Goal: Communication & Community: Share content

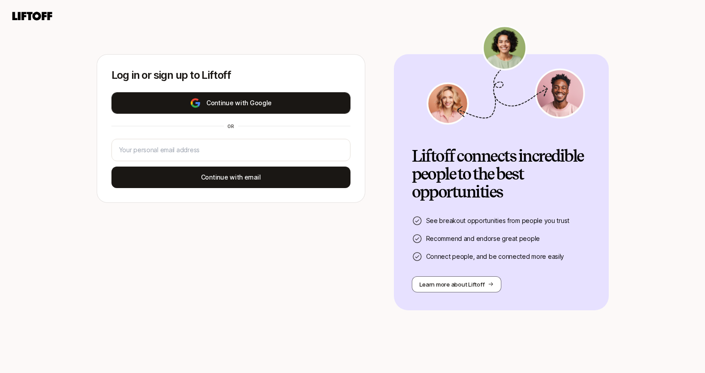
click at [248, 110] on button "Continue with Google" at bounding box center [231, 102] width 239 height 21
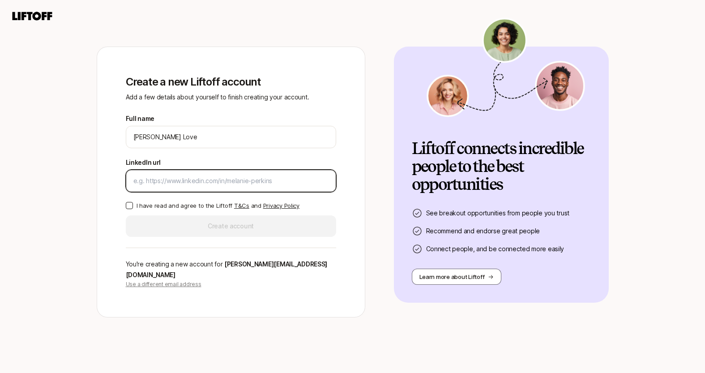
paste input "[URL][DOMAIN_NAME][PERSON_NAME]"
type input "[URL][DOMAIN_NAME][PERSON_NAME]"
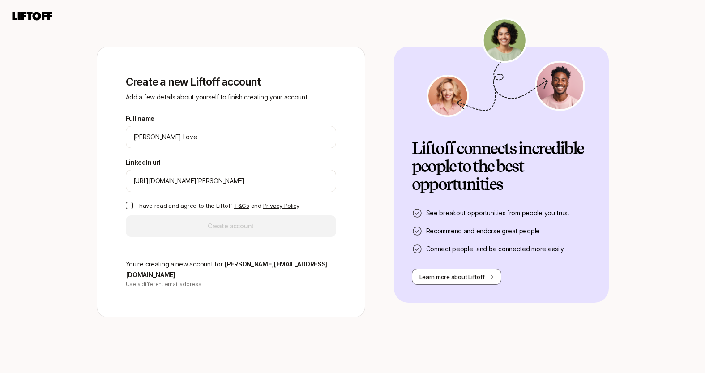
drag, startPoint x: 127, startPoint y: 211, endPoint x: 154, endPoint y: 232, distance: 34.1
click at [129, 209] on button "I have read and agree to the Liftoff T&Cs and Privacy Policy" at bounding box center [129, 205] width 7 height 7
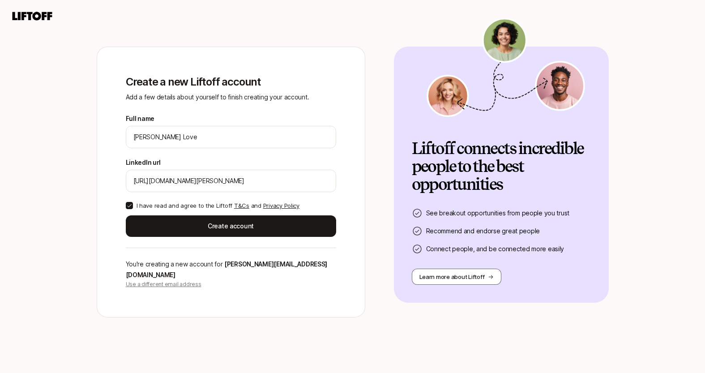
drag, startPoint x: 189, startPoint y: 232, endPoint x: 68, endPoint y: 250, distance: 122.2
click at [189, 232] on button "Create account" at bounding box center [231, 225] width 210 height 21
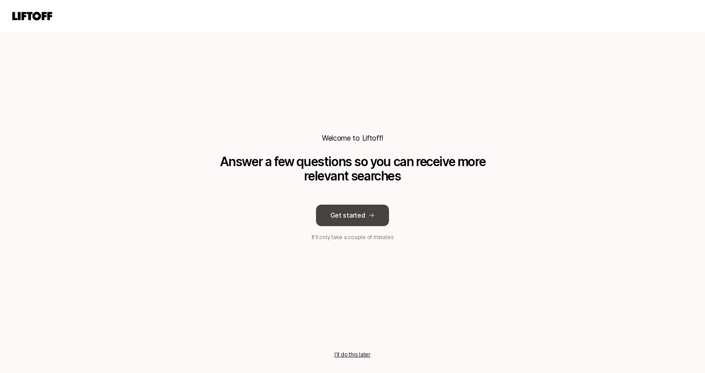
click at [362, 215] on button "Get started" at bounding box center [352, 215] width 73 height 21
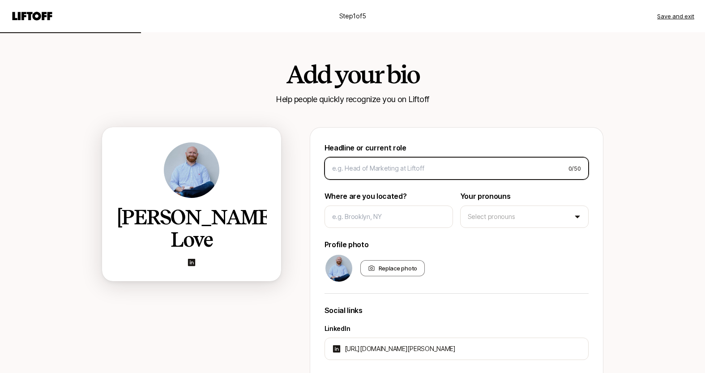
click at [386, 172] on input at bounding box center [446, 168] width 229 height 11
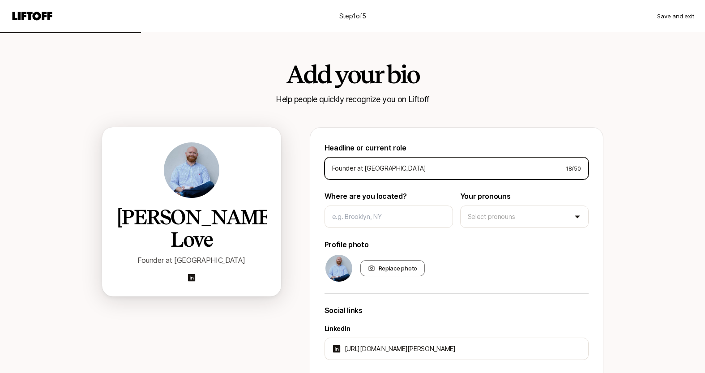
type input "Founder at [GEOGRAPHIC_DATA]"
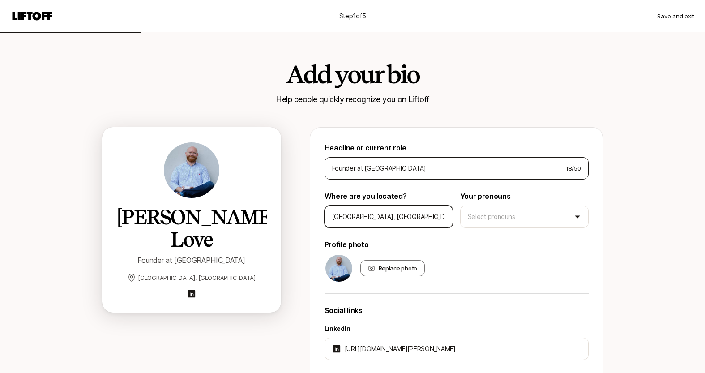
type input "[GEOGRAPHIC_DATA], [GEOGRAPHIC_DATA]"
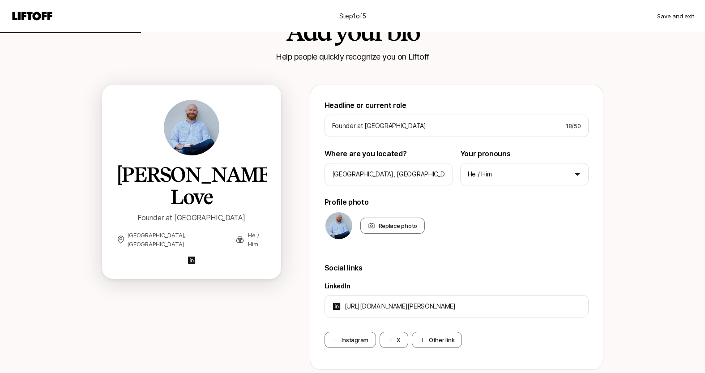
scroll to position [107, 0]
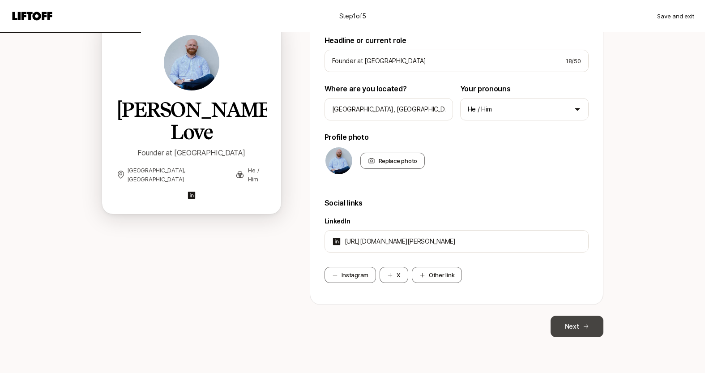
click at [574, 329] on button "Next" at bounding box center [577, 326] width 53 height 21
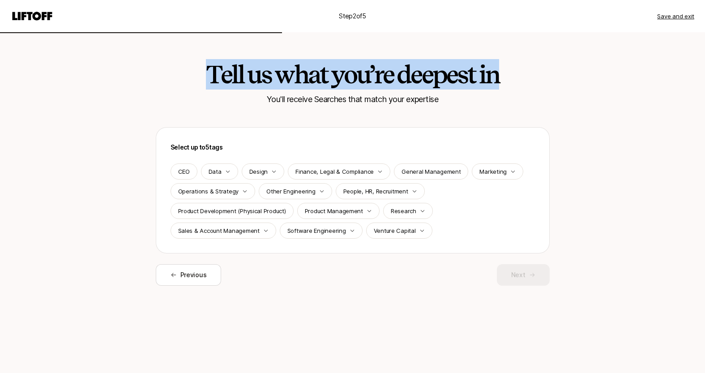
drag, startPoint x: 200, startPoint y: 68, endPoint x: 518, endPoint y: 92, distance: 318.9
click at [518, 92] on div "Tell us what you’re deepest in You'll receive Searches that match your expertis…" at bounding box center [353, 176] width 516 height 289
drag, startPoint x: 512, startPoint y: 94, endPoint x: 196, endPoint y: 72, distance: 316.9
click at [182, 64] on div "Tell us what you’re deepest in You'll receive Searches that match your expertis…" at bounding box center [353, 176] width 516 height 289
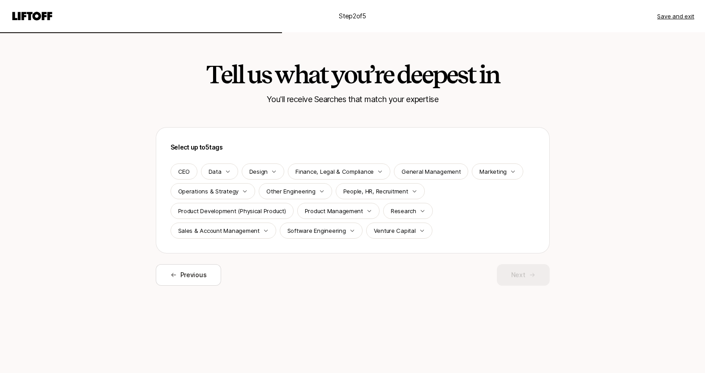
click at [206, 75] on h2 "Tell us what you’re deepest in" at bounding box center [352, 74] width 293 height 27
click at [204, 192] on p "Operations & Strategy" at bounding box center [208, 191] width 61 height 9
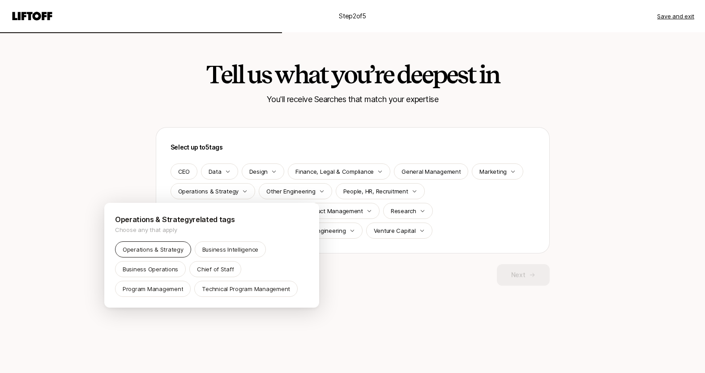
click at [167, 252] on p "Operations & Strategy" at bounding box center [153, 249] width 61 height 9
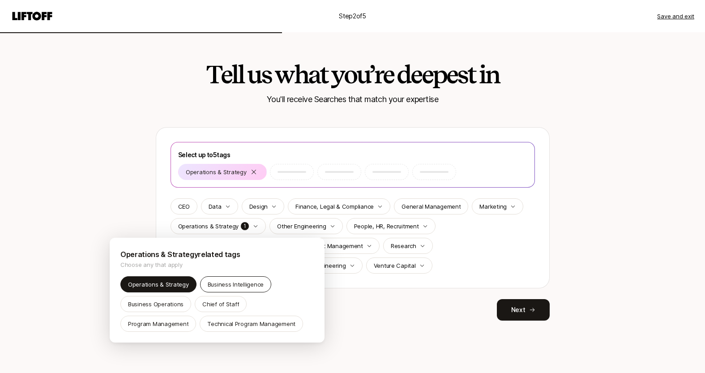
drag, startPoint x: 235, startPoint y: 282, endPoint x: 223, endPoint y: 279, distance: 12.2
click at [235, 282] on p "Business Intelligence" at bounding box center [236, 284] width 56 height 9
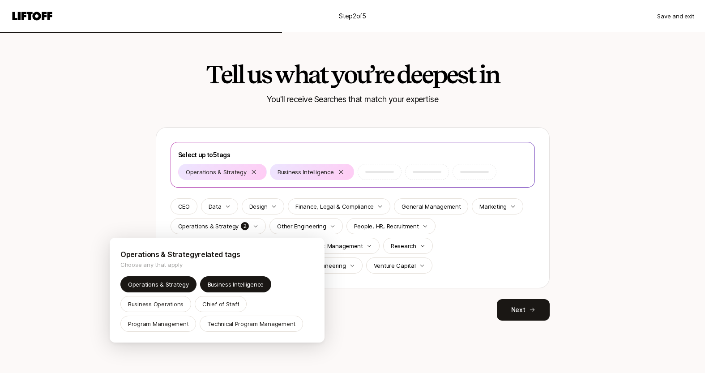
click at [496, 246] on html "Step 2 of 5 Save and exit Tell us what you’re deepest in You'll receive Searche…" at bounding box center [352, 186] width 705 height 373
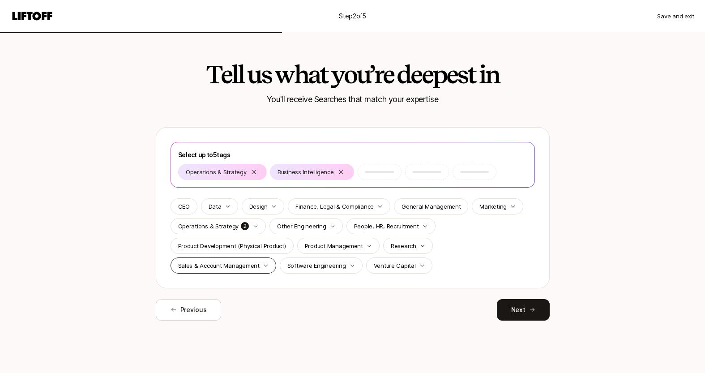
click at [226, 268] on p "Sales & Account Management" at bounding box center [219, 265] width 82 height 9
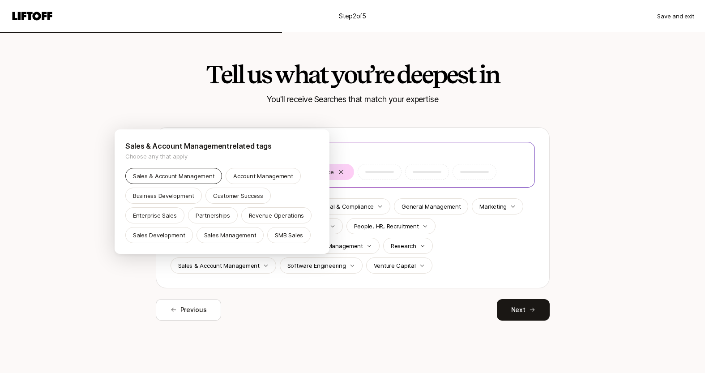
click at [188, 178] on p "Sales & Account Management" at bounding box center [174, 176] width 82 height 9
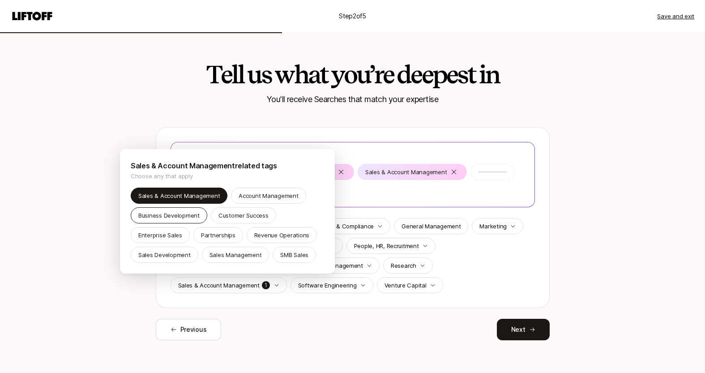
click at [176, 217] on p "Business Development" at bounding box center [168, 215] width 61 height 9
click at [283, 237] on p "Revenue Operations" at bounding box center [281, 235] width 55 height 9
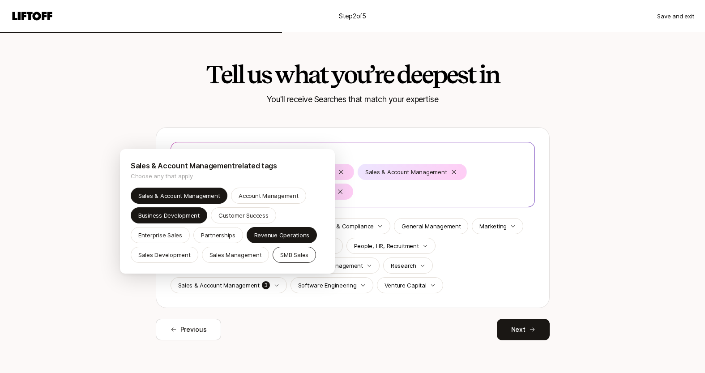
click at [297, 257] on p "SMB Sales" at bounding box center [294, 254] width 28 height 9
click at [239, 260] on div "Sales Management" at bounding box center [236, 255] width 68 height 16
click at [176, 215] on p "Business Development" at bounding box center [168, 215] width 61 height 9
click at [210, 251] on p "Sales Management" at bounding box center [236, 254] width 52 height 9
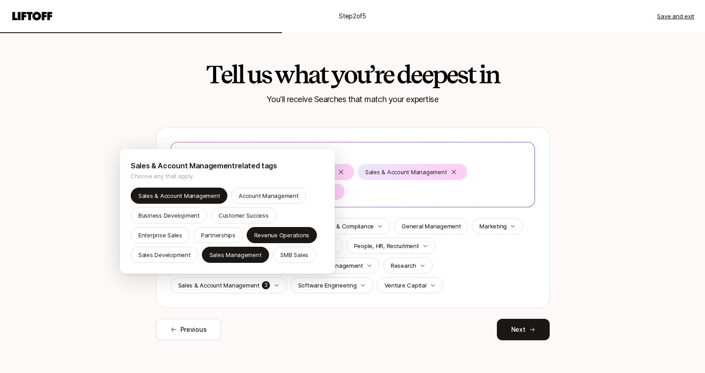
click at [120, 295] on html "Step 2 of 5 Save and exit Tell us what you’re deepest in You'll receive Searche…" at bounding box center [352, 186] width 705 height 373
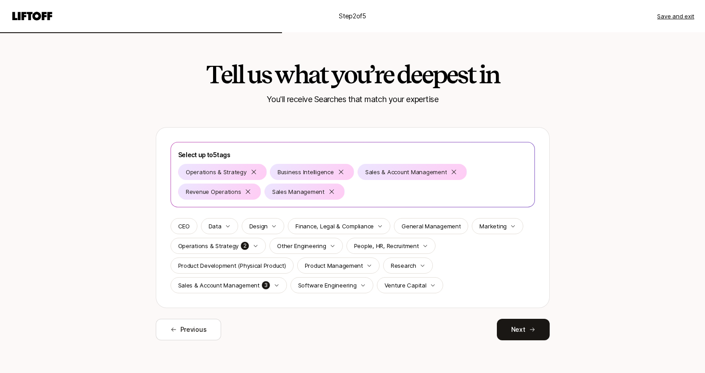
click at [224, 246] on p "Operations & Strategy" at bounding box center [208, 245] width 61 height 9
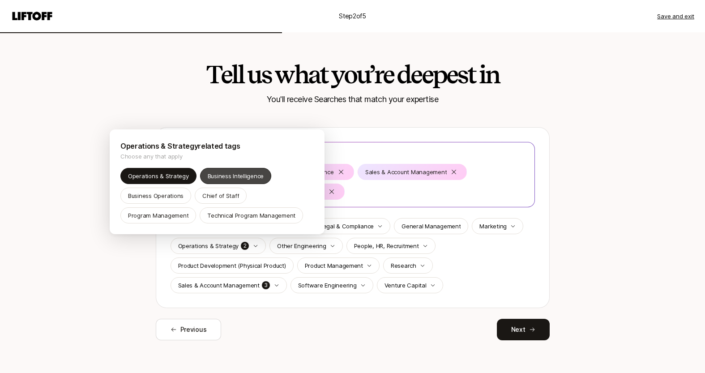
click at [253, 178] on p "Business Intelligence" at bounding box center [236, 176] width 56 height 9
click at [265, 315] on html "Step 2 of 5 Save and exit Tell us what you’re deepest in You'll receive Searche…" at bounding box center [352, 186] width 705 height 373
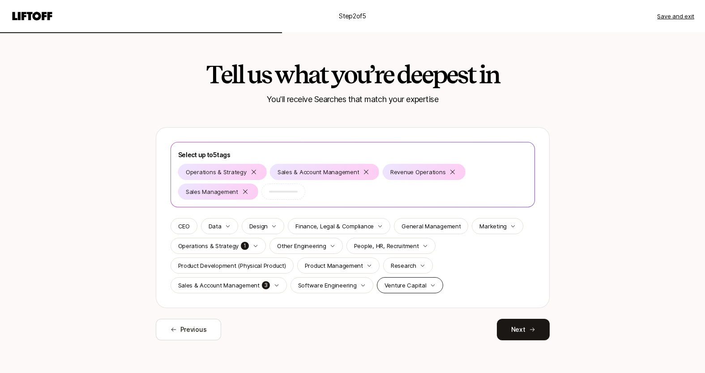
click at [423, 289] on div "Venture Capital" at bounding box center [410, 285] width 66 height 16
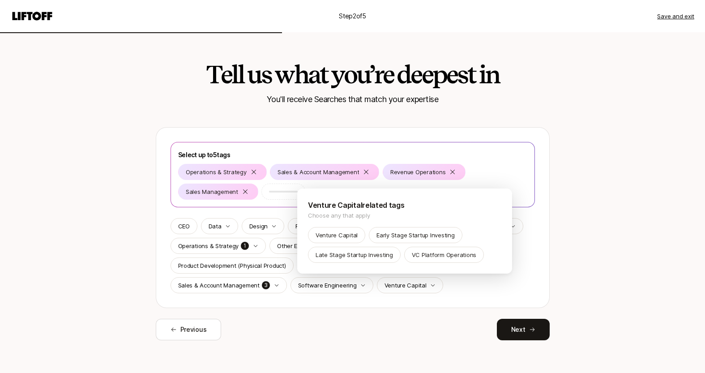
drag, startPoint x: 420, startPoint y: 241, endPoint x: 397, endPoint y: 245, distance: 23.3
click at [420, 241] on div "Early Stage Startup Investing" at bounding box center [415, 235] width 93 height 16
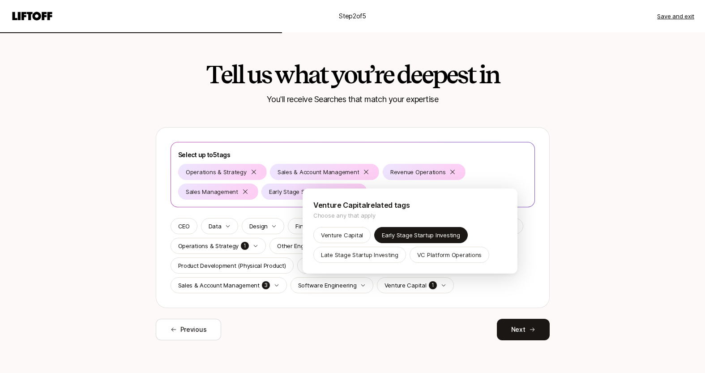
click at [412, 317] on html "Step 2 of 5 Save and exit Tell us what you’re deepest in You'll receive Searche…" at bounding box center [352, 186] width 705 height 373
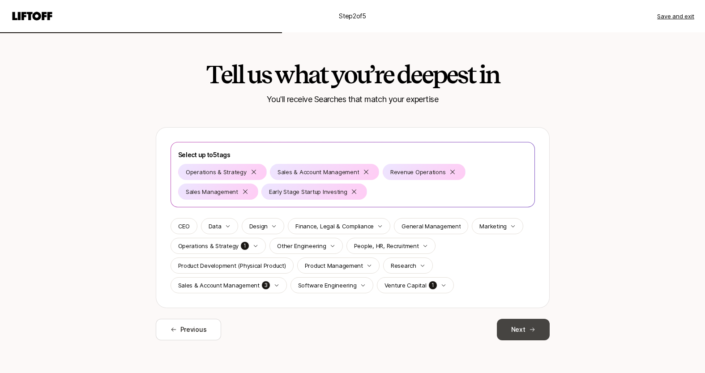
click at [519, 328] on button "Next" at bounding box center [523, 329] width 53 height 21
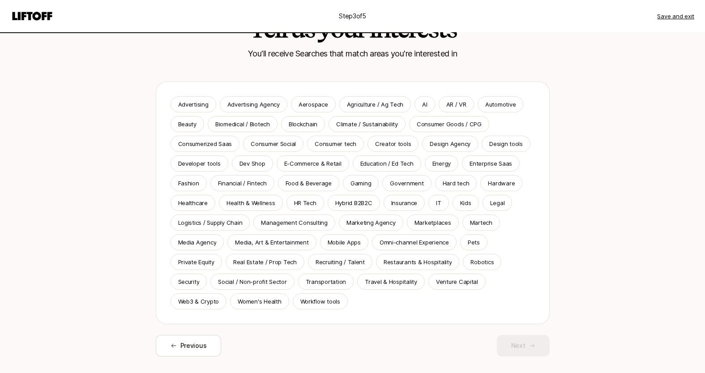
scroll to position [49, 0]
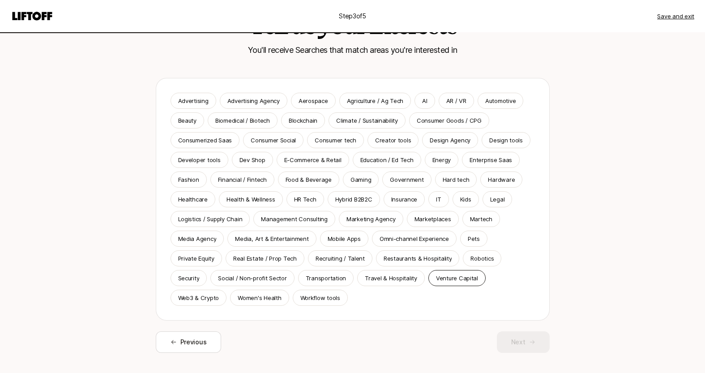
click at [464, 280] on p "Venture Capital" at bounding box center [457, 278] width 42 height 9
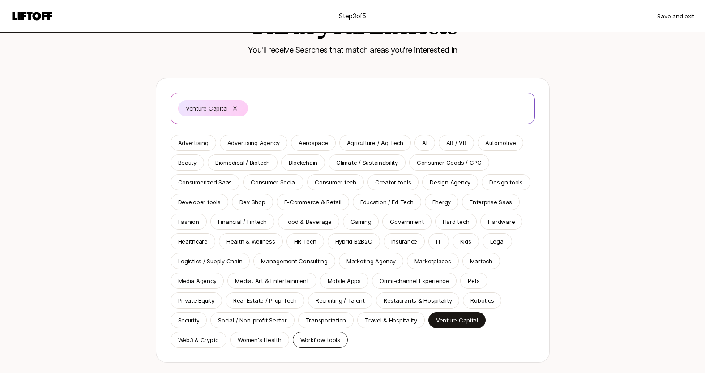
click at [318, 342] on p "Workflow tools" at bounding box center [320, 339] width 40 height 9
click at [427, 144] on div "AI" at bounding box center [425, 143] width 20 height 16
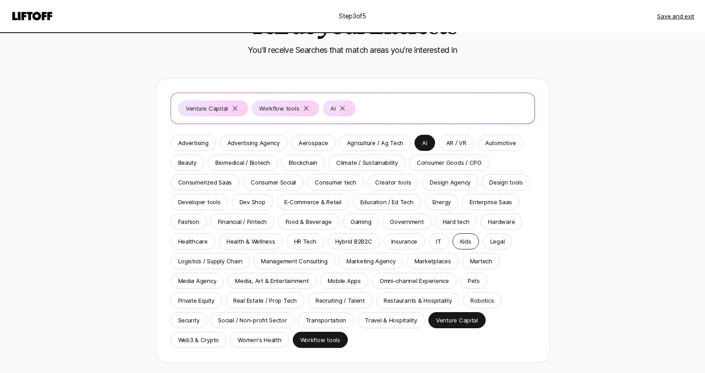
click at [455, 242] on div "Kids" at bounding box center [466, 241] width 26 height 16
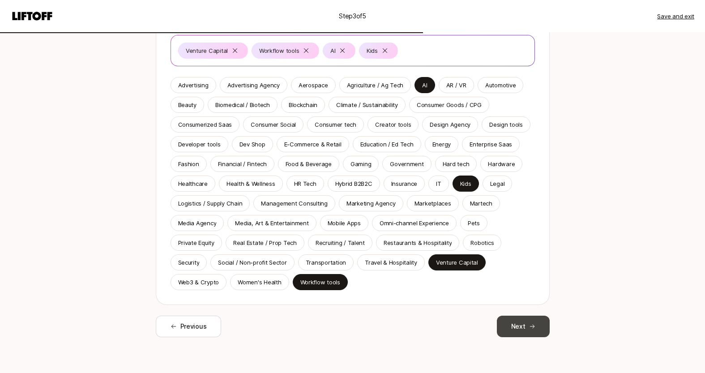
click at [532, 334] on button "Next" at bounding box center [523, 326] width 53 height 21
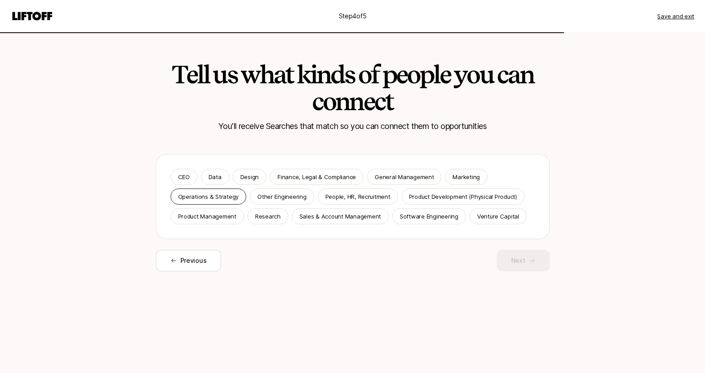
click at [206, 196] on p "Operations & Strategy" at bounding box center [208, 196] width 61 height 9
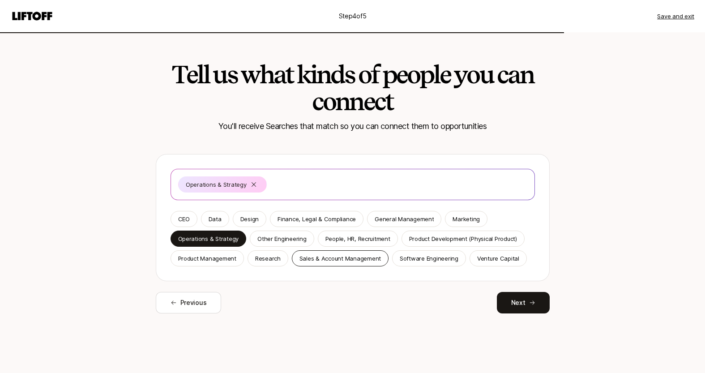
click at [343, 258] on p "Sales & Account Management" at bounding box center [341, 258] width 82 height 9
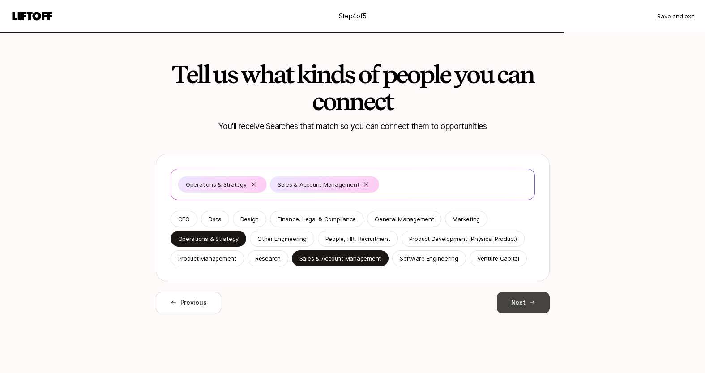
click at [541, 300] on button "Next" at bounding box center [523, 302] width 53 height 21
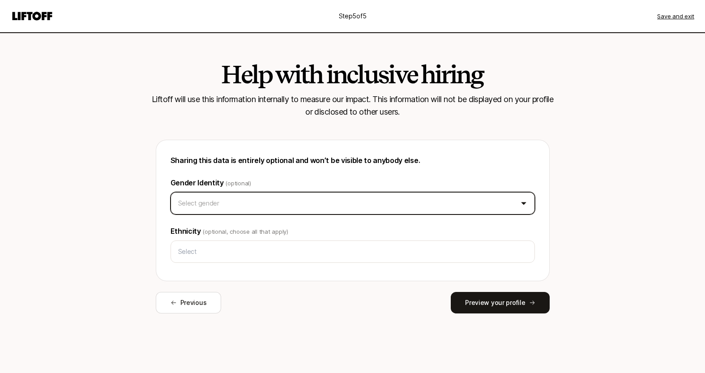
click at [262, 203] on html "Step 5 of 5 Save and exit Help with inclusive hiring Liftoff will use this info…" at bounding box center [352, 186] width 705 height 373
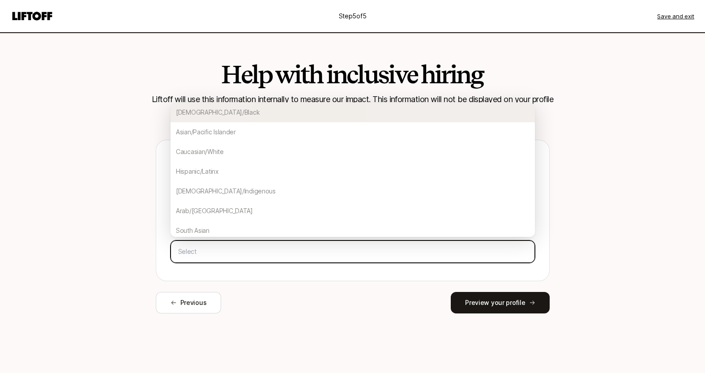
click at [289, 253] on input "text" at bounding box center [353, 252] width 356 height 16
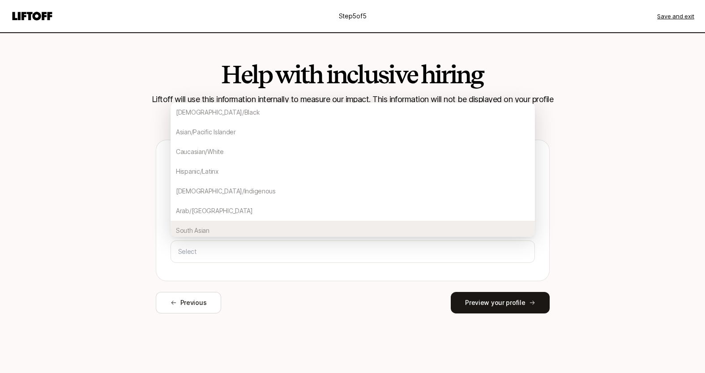
drag, startPoint x: 125, startPoint y: 243, endPoint x: 174, endPoint y: 278, distance: 60.3
click at [125, 243] on div "Help with inclusive hiring Liftoff will use this information internally to meas…" at bounding box center [353, 190] width 516 height 317
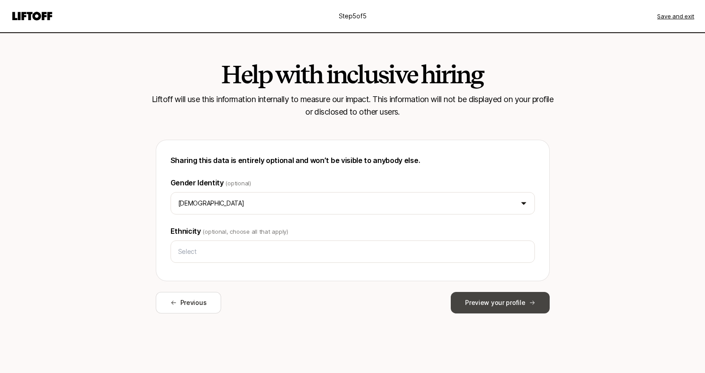
click at [479, 305] on button "Preview your profile" at bounding box center [500, 302] width 99 height 21
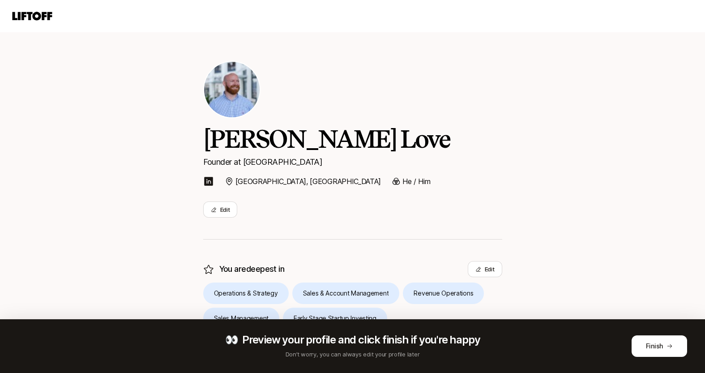
scroll to position [157, 0]
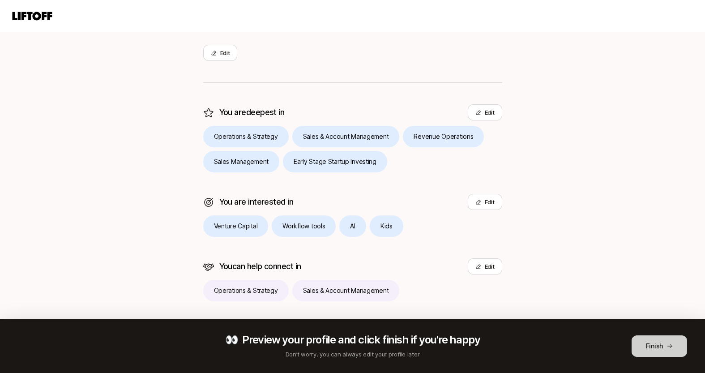
click at [652, 347] on button "Finish" at bounding box center [660, 345] width 56 height 21
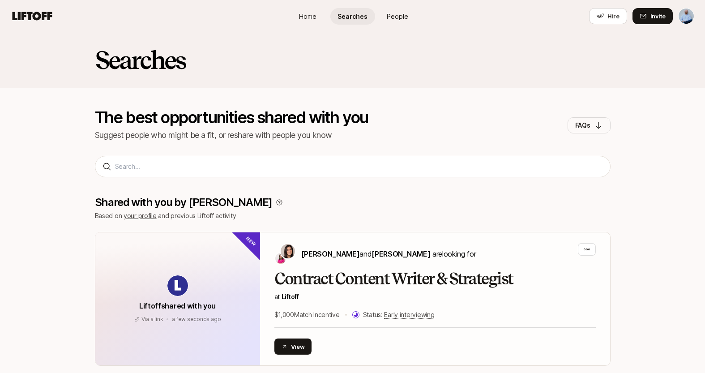
click at [392, 17] on span "People" at bounding box center [397, 16] width 21 height 9
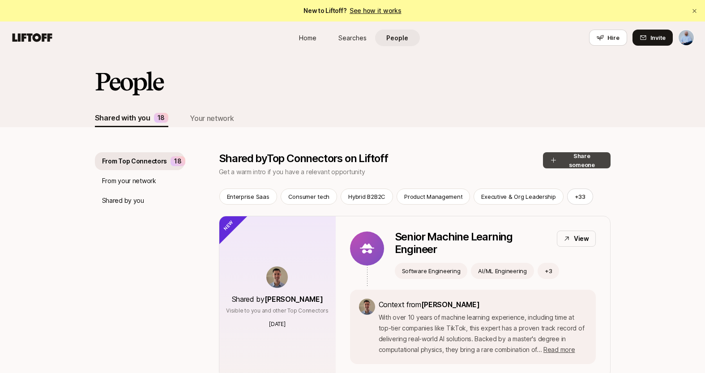
click at [595, 155] on button "Share someone" at bounding box center [577, 160] width 68 height 16
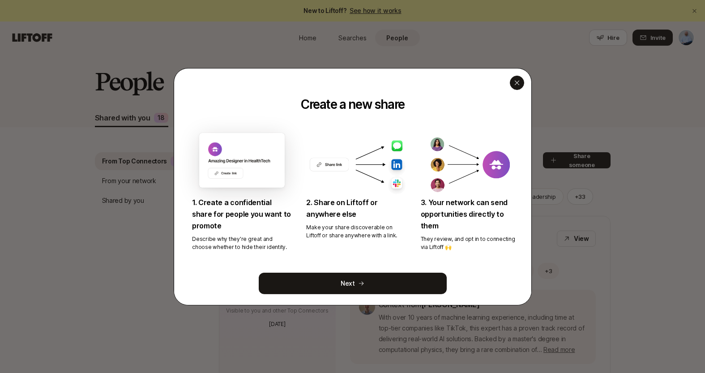
click at [515, 85] on icon "button" at bounding box center [517, 82] width 7 height 7
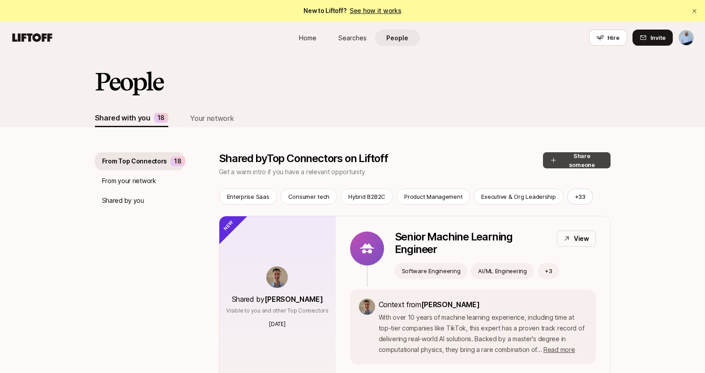
click at [591, 161] on button "Share someone" at bounding box center [577, 160] width 68 height 16
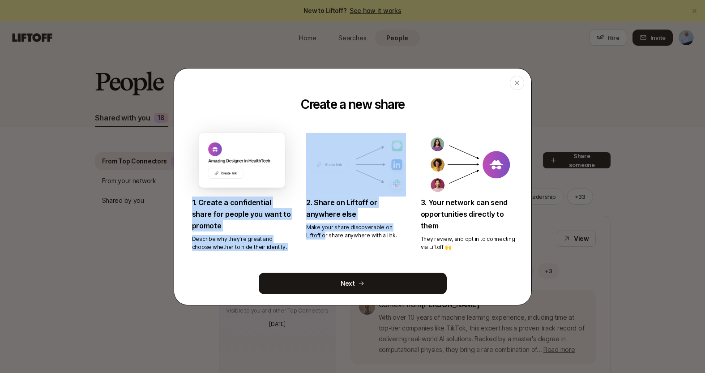
drag, startPoint x: 206, startPoint y: 211, endPoint x: 311, endPoint y: 238, distance: 108.9
click at [311, 238] on div "Create a new share 1. Create a confidential share for people you want to promot…" at bounding box center [352, 179] width 357 height 165
click at [255, 227] on p "1. Create a confidential share for people you want to promote" at bounding box center [242, 214] width 100 height 35
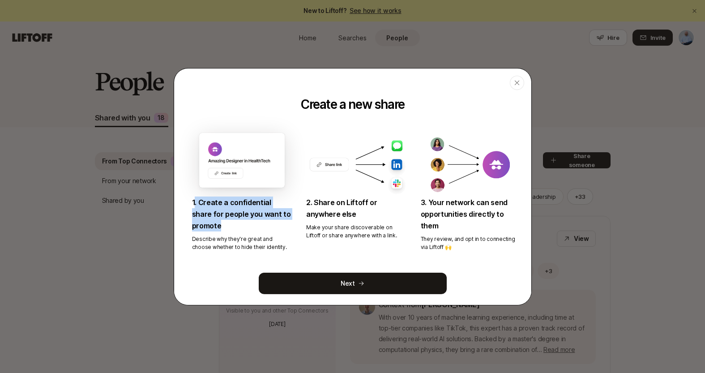
drag, startPoint x: 209, startPoint y: 212, endPoint x: 202, endPoint y: 203, distance: 12.1
click at [195, 201] on p "1. Create a confidential share for people you want to promote" at bounding box center [242, 214] width 100 height 35
click at [248, 219] on p "1. Create a confidential share for people you want to promote" at bounding box center [242, 214] width 100 height 35
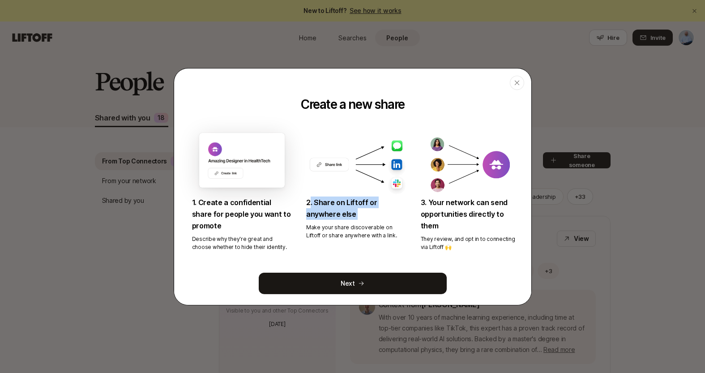
drag, startPoint x: 309, startPoint y: 203, endPoint x: 389, endPoint y: 223, distance: 82.5
click at [390, 223] on div "2. Share on Liftoff or anywhere else Make your share discoverable on Liftoff or…" at bounding box center [356, 218] width 100 height 43
click at [389, 223] on p "Make your share discoverable on Liftoff or share anywhere with a link." at bounding box center [356, 231] width 100 height 16
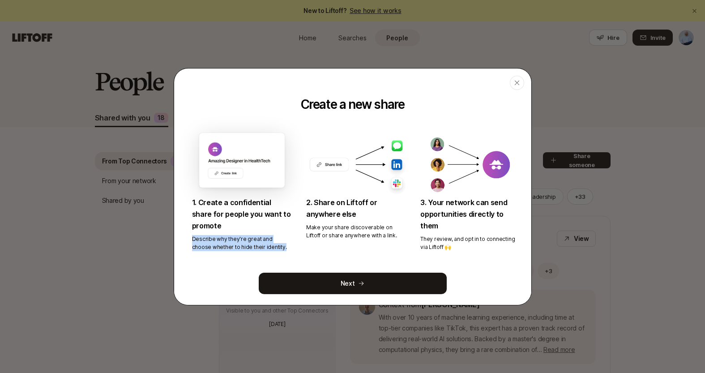
click at [275, 249] on p "Describe why they're great and choose whether to hide their identity." at bounding box center [242, 243] width 100 height 16
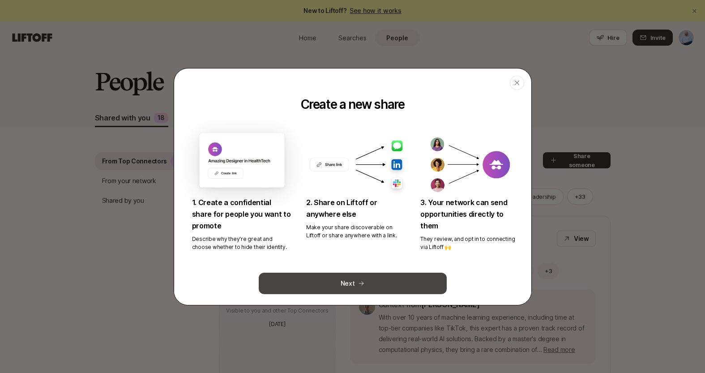
click at [342, 279] on button "Next" at bounding box center [353, 283] width 188 height 21
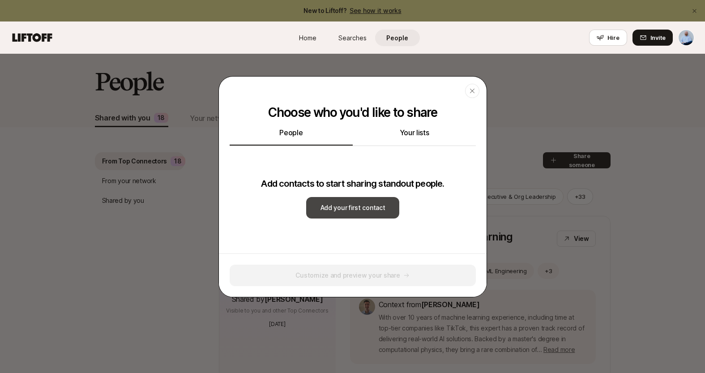
drag, startPoint x: 337, startPoint y: 210, endPoint x: 322, endPoint y: 211, distance: 15.3
click at [337, 210] on button "Add your first contact" at bounding box center [353, 207] width 94 height 21
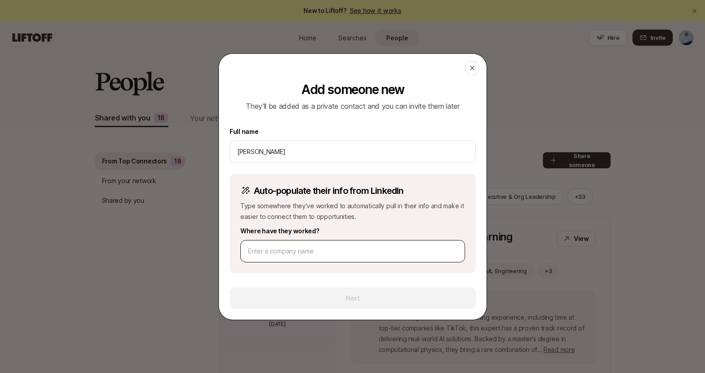
type input "[PERSON_NAME]"
click at [290, 250] on input at bounding box center [353, 251] width 210 height 11
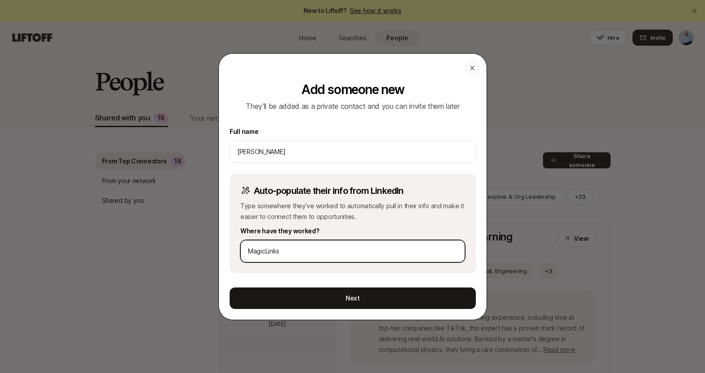
type input "MagicLinks"
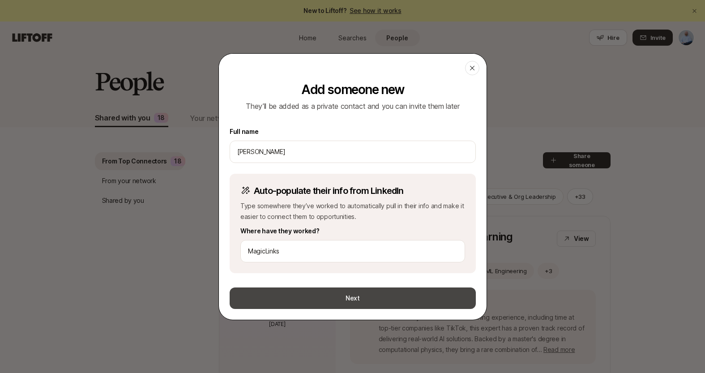
click at [374, 293] on button "Next" at bounding box center [353, 297] width 246 height 21
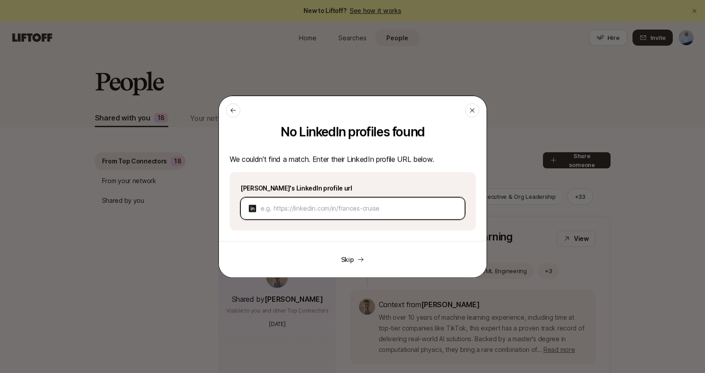
click at [315, 208] on input at bounding box center [359, 208] width 197 height 11
paste input "[URL][DOMAIN_NAME]"
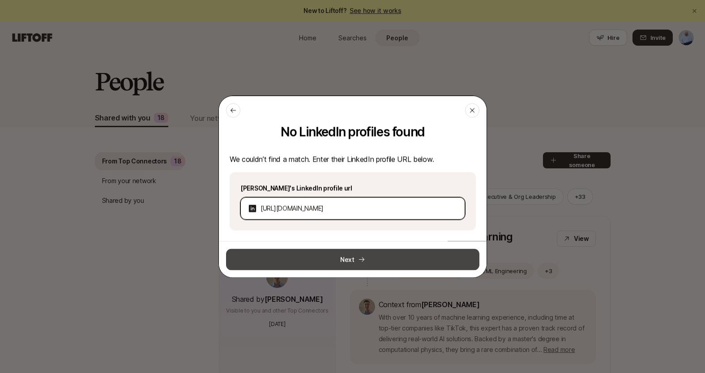
type input "[URL][DOMAIN_NAME]"
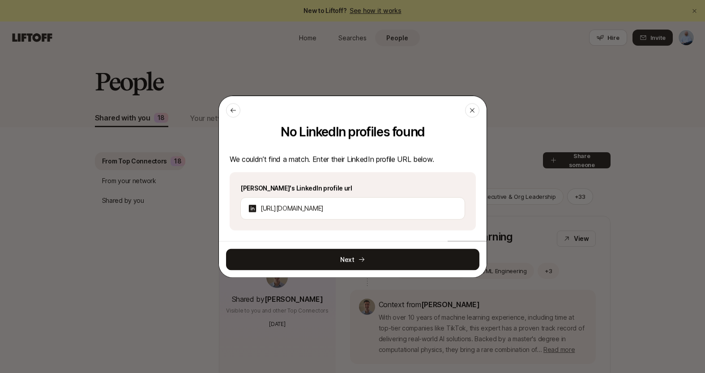
click at [365, 268] on button "Next" at bounding box center [352, 259] width 253 height 21
